Goal: Communication & Community: Ask a question

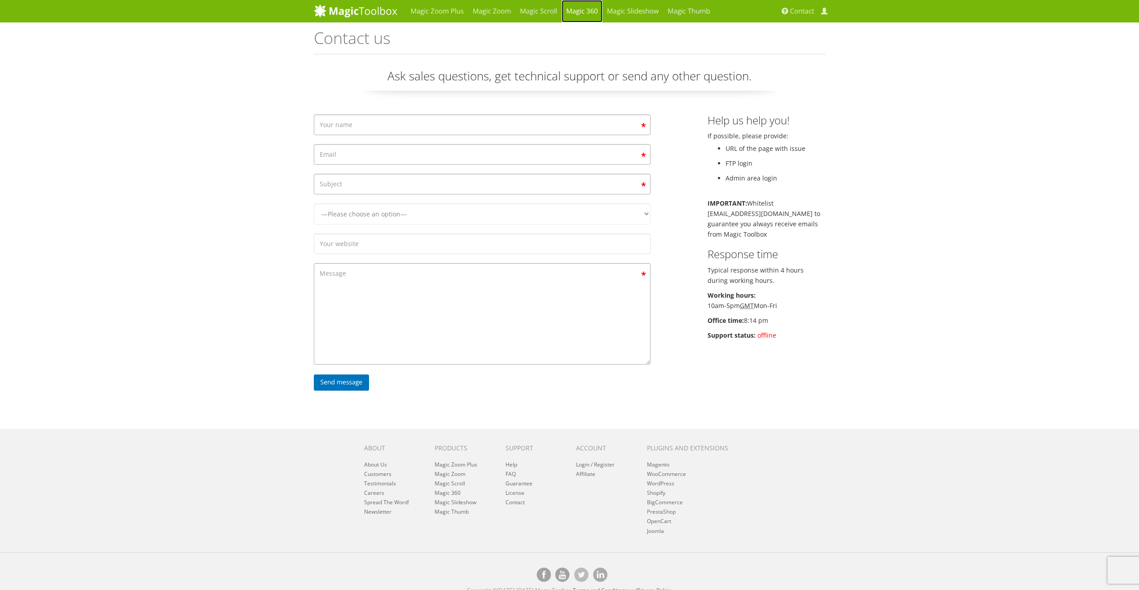
click at [562, 9] on link "Magic 360" at bounding box center [581, 11] width 41 height 22
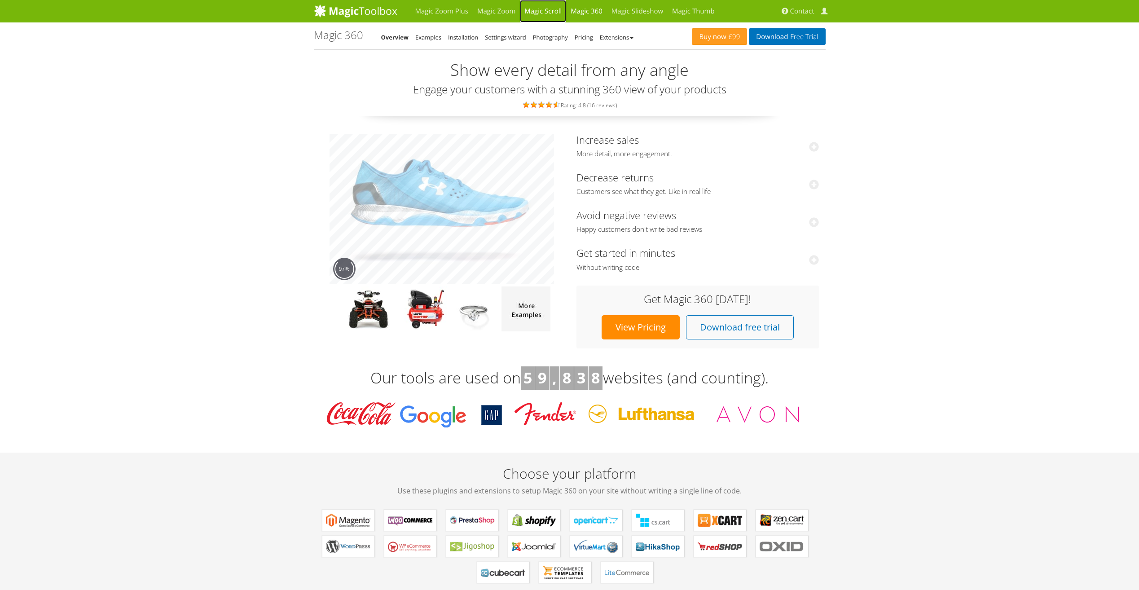
click at [551, 11] on link "Magic Scroll" at bounding box center [543, 11] width 46 height 22
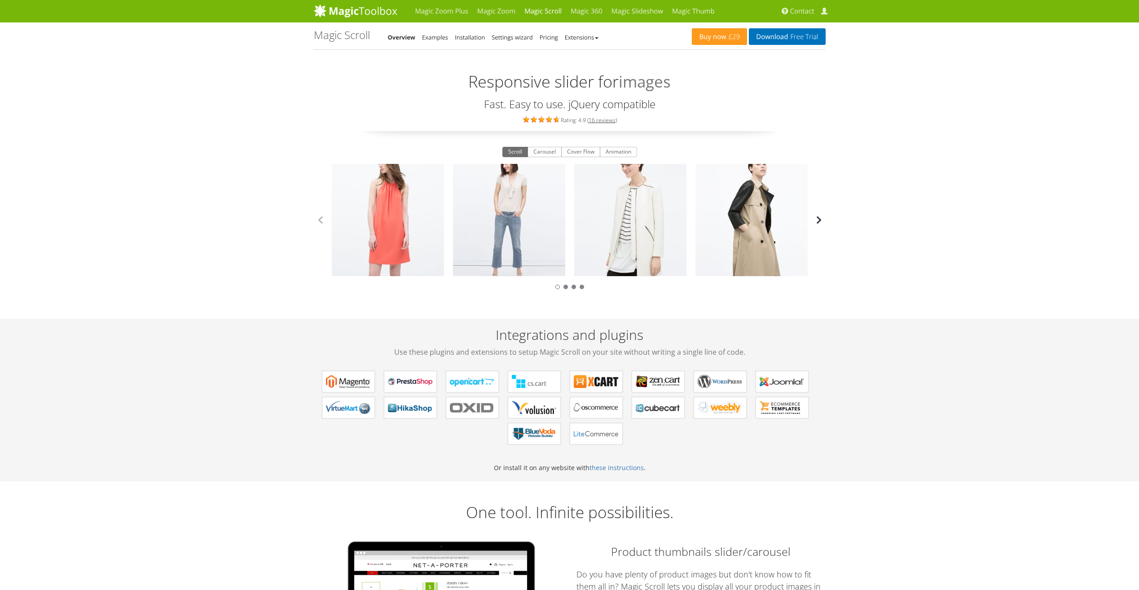
click at [819, 224] on button "button" at bounding box center [818, 219] width 13 height 13
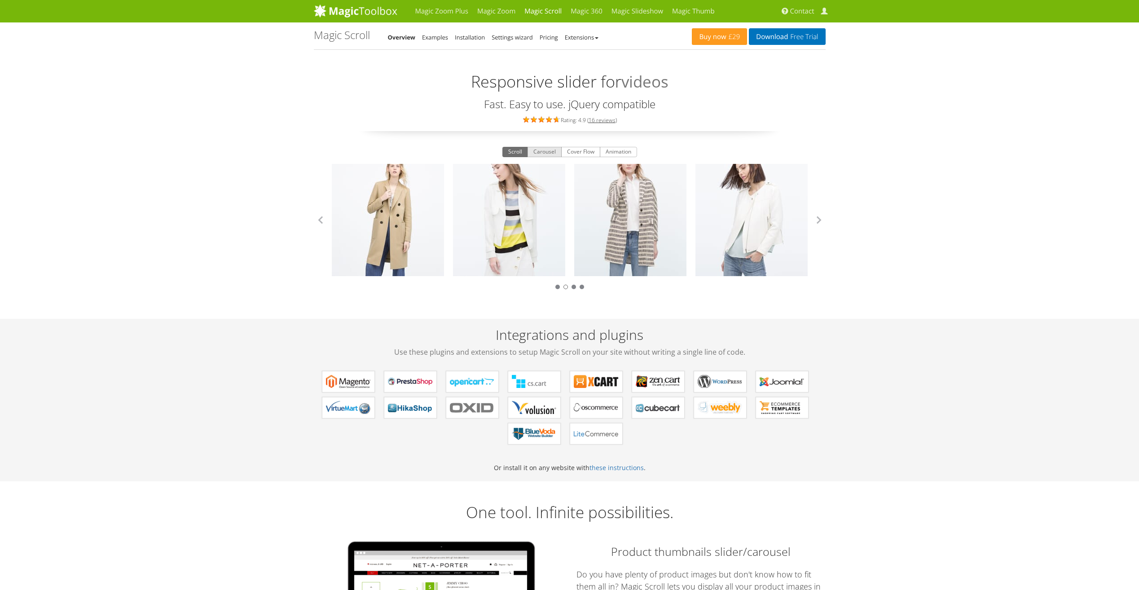
click at [547, 155] on button "Carousel" at bounding box center [544, 152] width 34 height 11
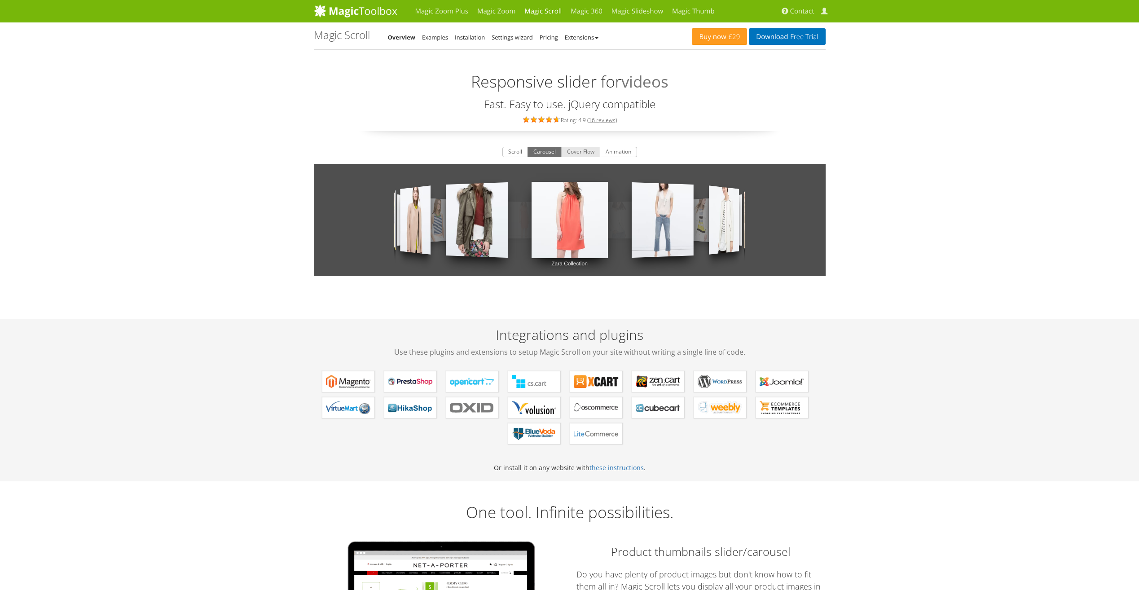
click at [580, 152] on button "Cover Flow" at bounding box center [580, 152] width 39 height 11
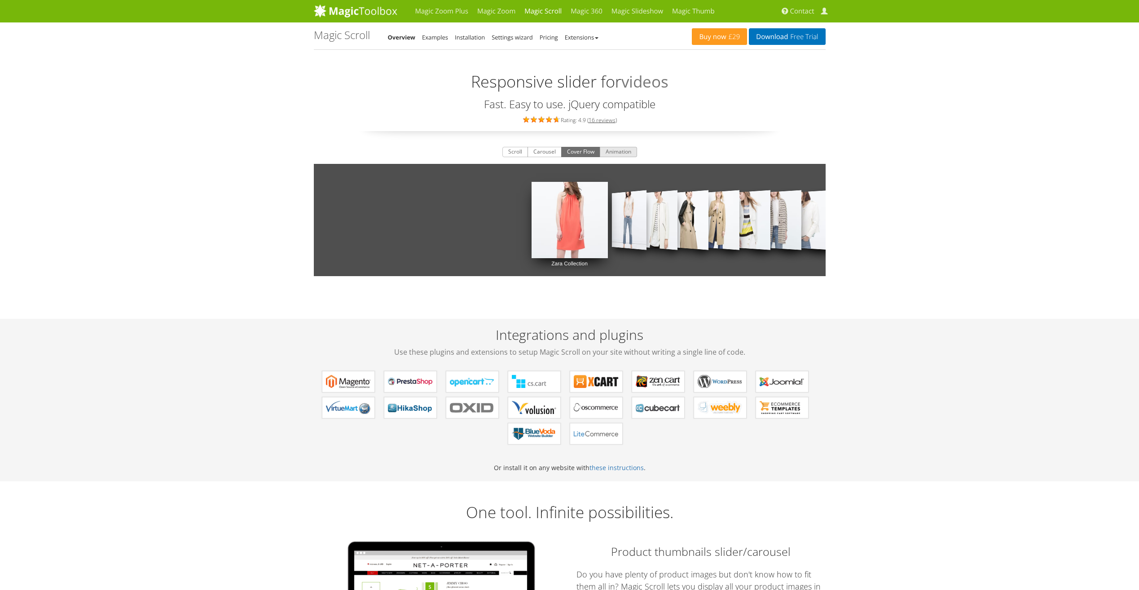
click at [625, 153] on button "Animation" at bounding box center [618, 152] width 37 height 11
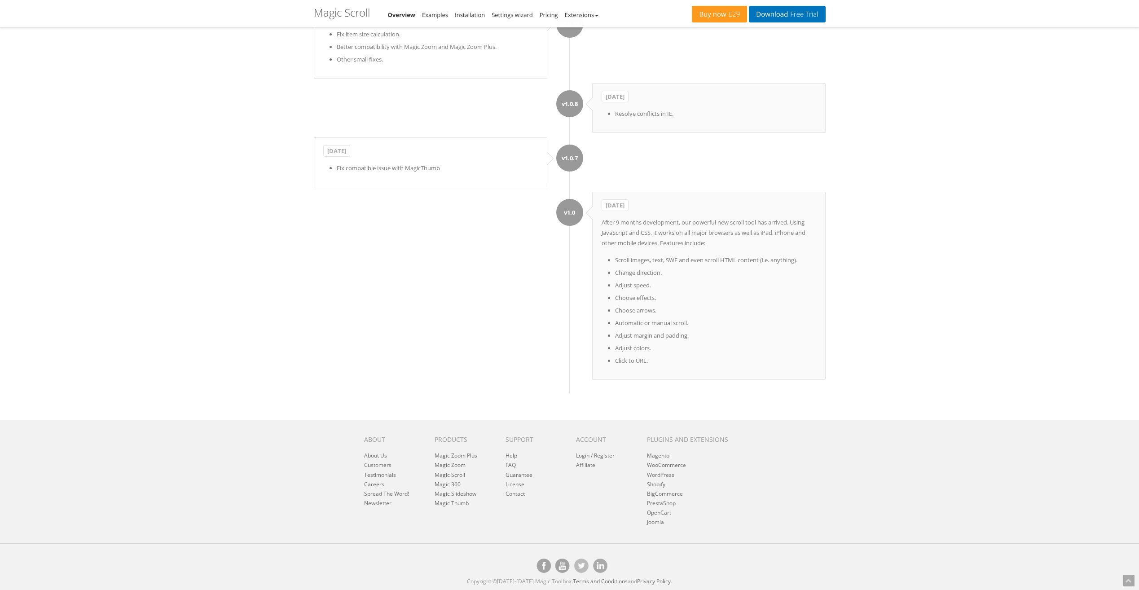
scroll to position [5642, 0]
click at [513, 495] on link "Contact" at bounding box center [514, 494] width 19 height 8
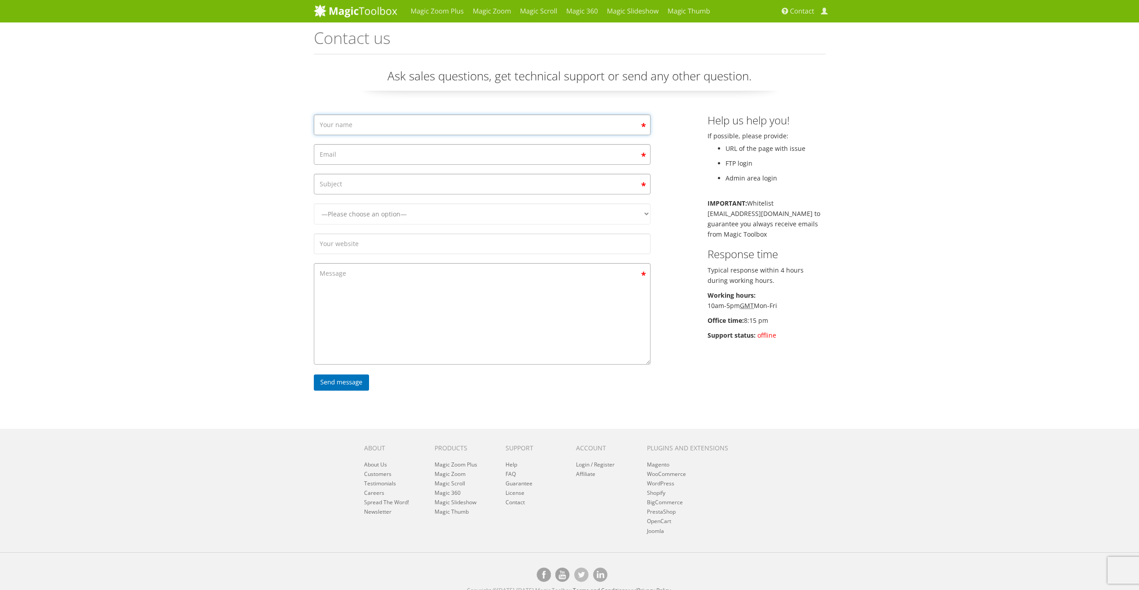
click at [365, 129] on input "Contact form" at bounding box center [482, 124] width 337 height 21
type input "Daniel Man"
click at [427, 163] on input "Contact form" at bounding box center [482, 154] width 337 height 21
type input "Y23vil@hotmail.com"
click at [420, 186] on input "Contact form" at bounding box center [482, 184] width 337 height 21
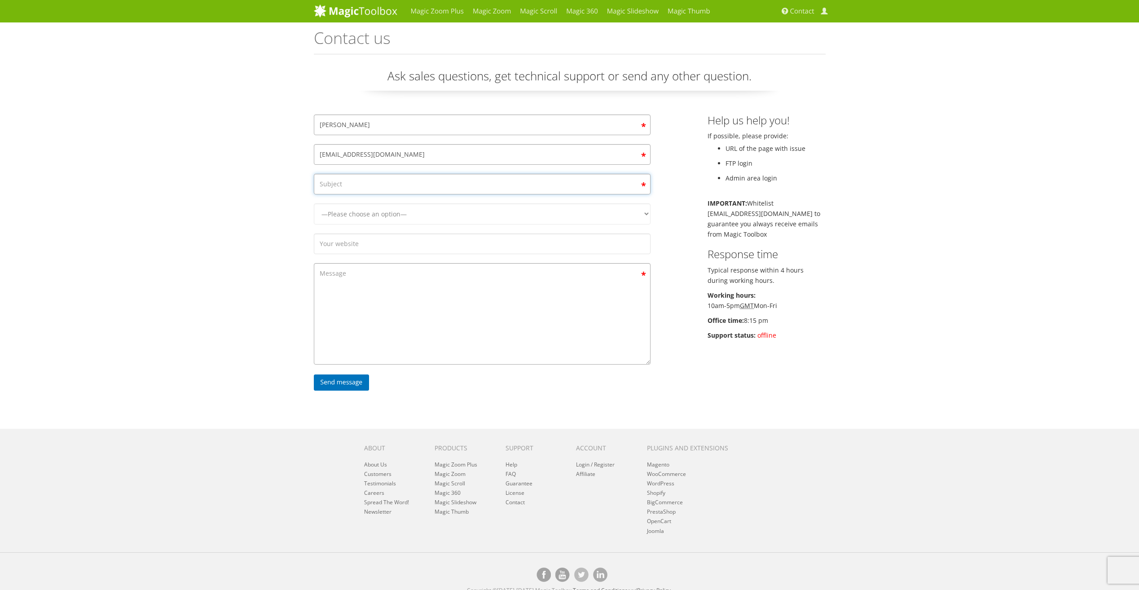
drag, startPoint x: 488, startPoint y: 184, endPoint x: 521, endPoint y: 184, distance: 32.8
click at [503, 184] on input "Contact form" at bounding box center [482, 184] width 337 height 21
click at [547, 192] on input "Contact form" at bounding box center [482, 184] width 337 height 21
type input "Magic Scroll License"
click at [541, 206] on select "—Please choose an option— Magic Zoom Magic Zoom Plus Magic Thumb Magic Slidesho…" at bounding box center [482, 213] width 337 height 21
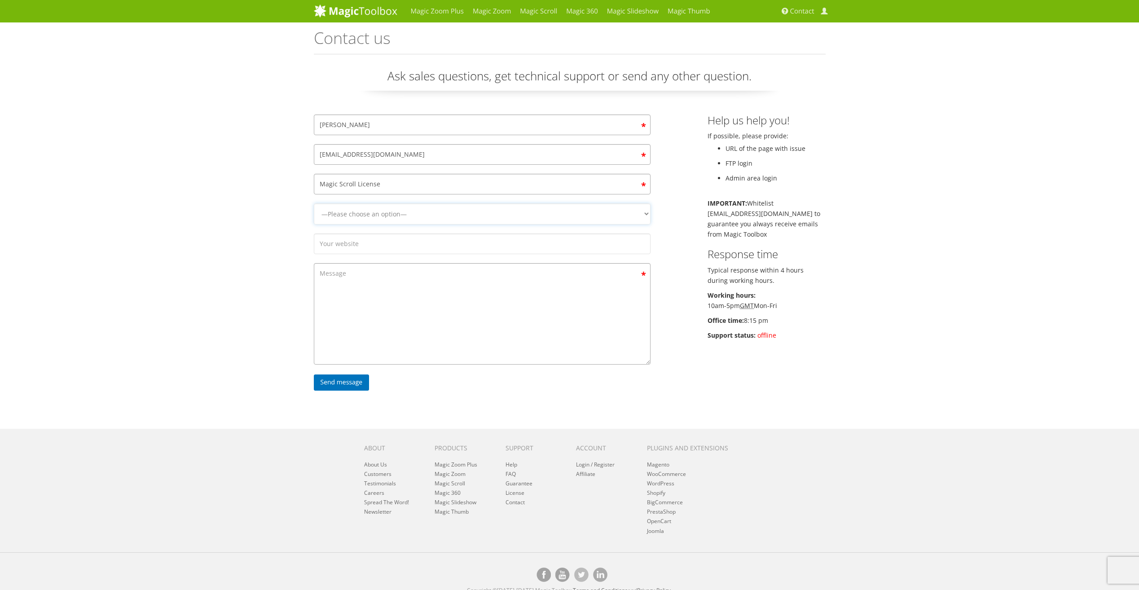
select select "Magic Scroll"
click at [314, 203] on select "—Please choose an option— Magic Zoom Magic Zoom Plus Magic Thumb Magic Slidesho…" at bounding box center [482, 213] width 337 height 21
click at [404, 248] on input "Contact form" at bounding box center [482, 243] width 337 height 21
type input "www.daniel-man.com"
click at [414, 285] on textarea "Contact form" at bounding box center [482, 313] width 337 height 101
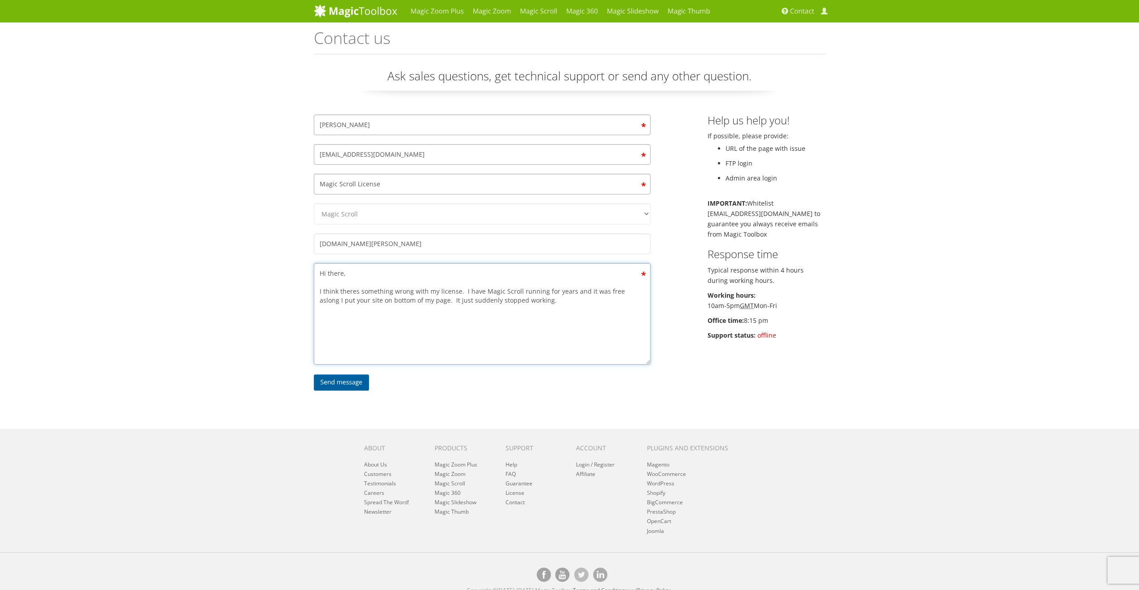
type textarea "Hi there, I think theres something wrong with my license. I have Magic Scroll r…"
click at [347, 381] on input "Send message" at bounding box center [342, 382] width 56 height 16
